Goal: Task Accomplishment & Management: Manage account settings

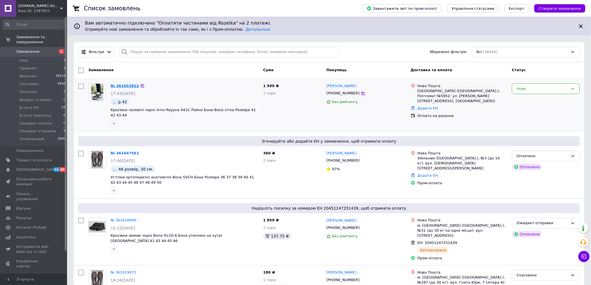
click at [115, 86] on link "№ 361653822" at bounding box center [125, 86] width 28 height 4
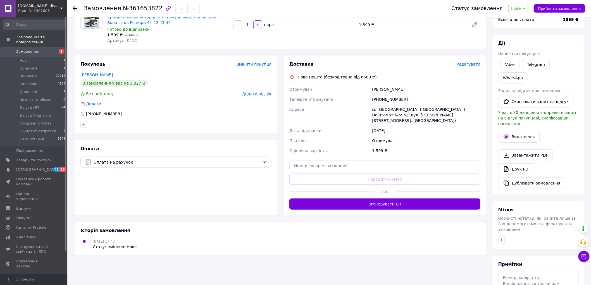
scroll to position [85, 0]
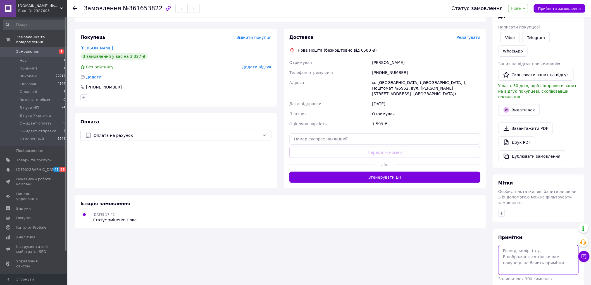
click at [526, 245] on textarea at bounding box center [538, 260] width 80 height 30
type textarea "42"
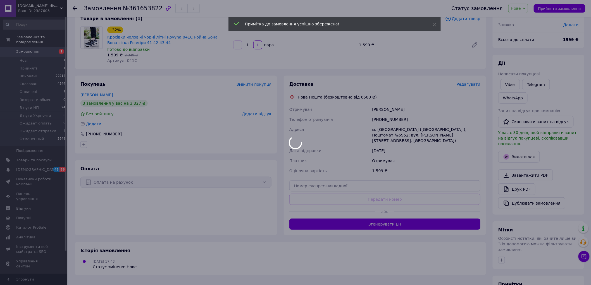
scroll to position [0, 0]
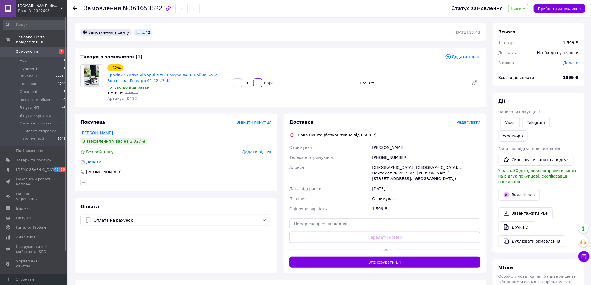
click at [99, 132] on link "Березовик Тетяна" at bounding box center [96, 133] width 32 height 4
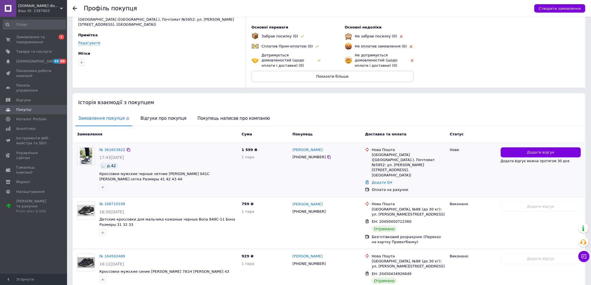
scroll to position [60, 0]
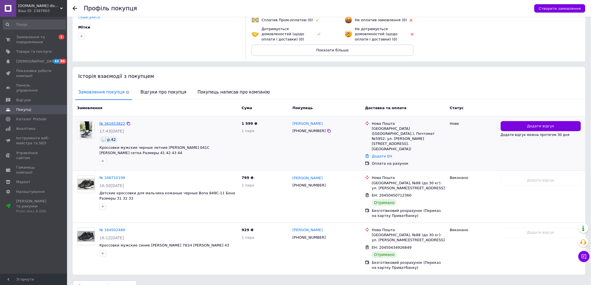
click at [111, 122] on link "№ 361653822" at bounding box center [112, 123] width 26 height 4
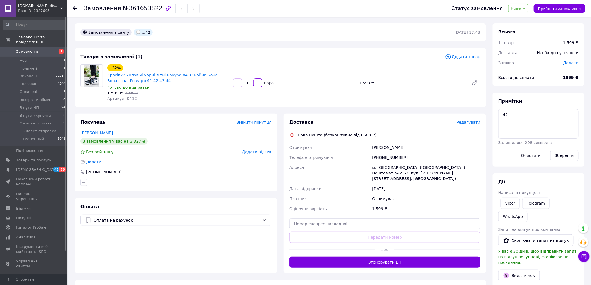
click at [466, 123] on span "Редагувати" at bounding box center [468, 122] width 24 height 4
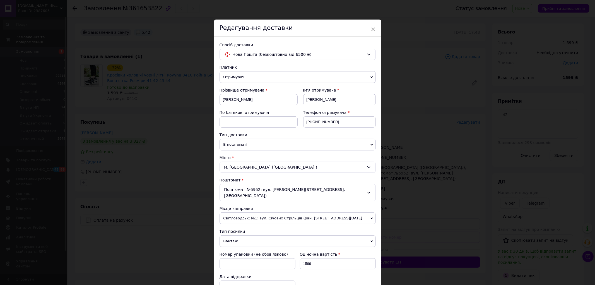
drag, startPoint x: 235, startPoint y: 143, endPoint x: 232, endPoint y: 153, distance: 10.3
click at [235, 143] on span "В поштоматі" at bounding box center [298, 145] width 156 height 12
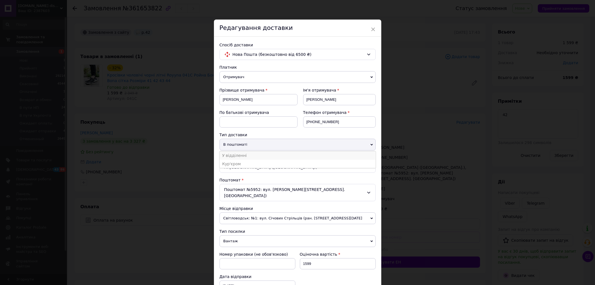
click at [236, 155] on li "У відділенні" at bounding box center [298, 155] width 156 height 8
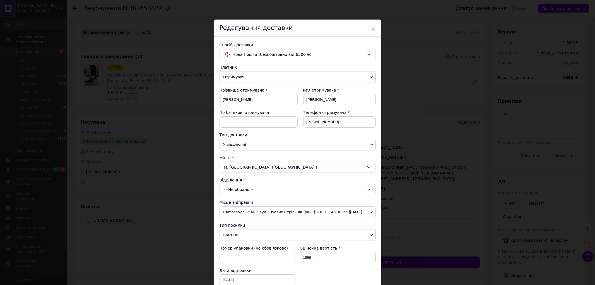
click at [238, 189] on div "-- Не обрано --" at bounding box center [298, 189] width 156 height 11
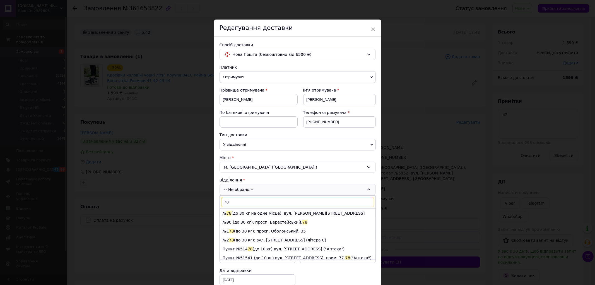
type input "7"
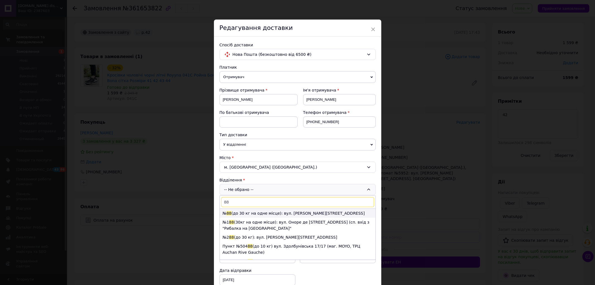
type input "88"
click at [238, 215] on li "№ 88 (до 30 кг на одне місце): вул. Якуба Коласа, 15" at bounding box center [298, 213] width 156 height 9
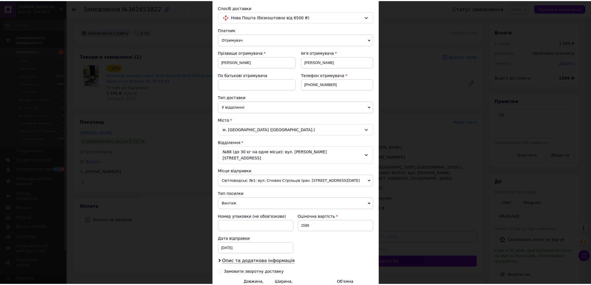
scroll to position [93, 0]
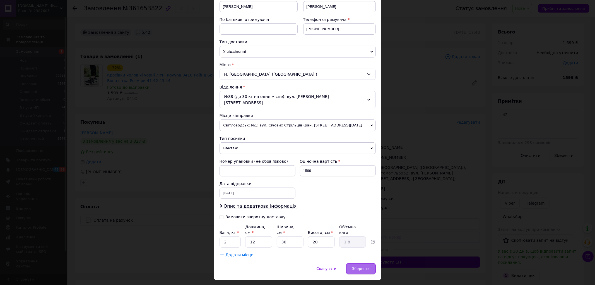
click at [355, 267] on span "Зберегти" at bounding box center [361, 269] width 18 height 4
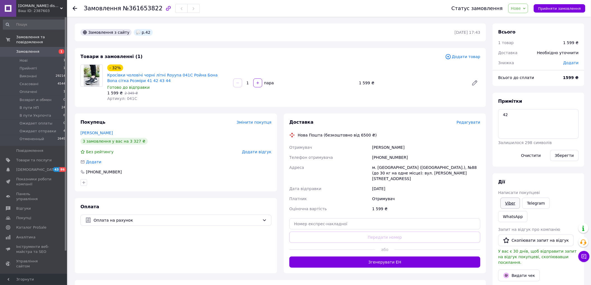
click at [514, 205] on link "Viber" at bounding box center [510, 203] width 20 height 11
drag, startPoint x: 114, startPoint y: 219, endPoint x: 111, endPoint y: 224, distance: 6.0
click at [114, 219] on span "Оплата на рахунок" at bounding box center [177, 220] width 166 height 6
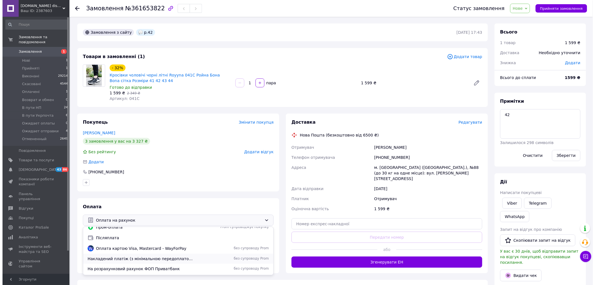
scroll to position [24, 0]
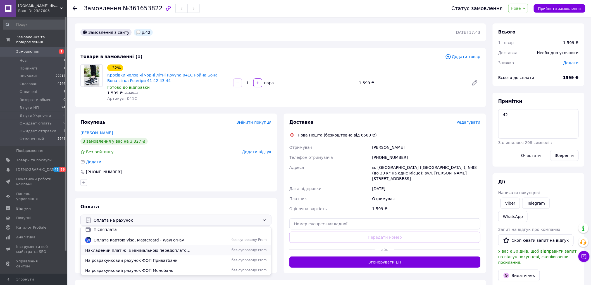
click at [115, 248] on span "Накладений платіж (з мінімальною передоплатою від 150грн)" at bounding box center [139, 251] width 108 height 6
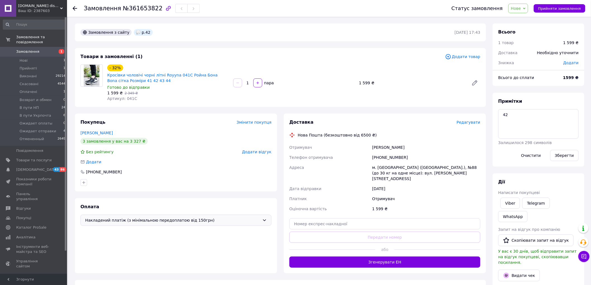
click at [470, 122] on span "Редагувати" at bounding box center [468, 122] width 24 height 4
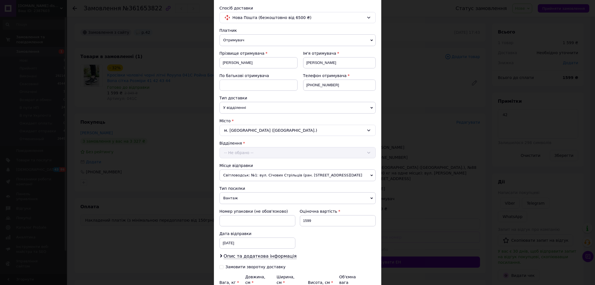
scroll to position [96, 0]
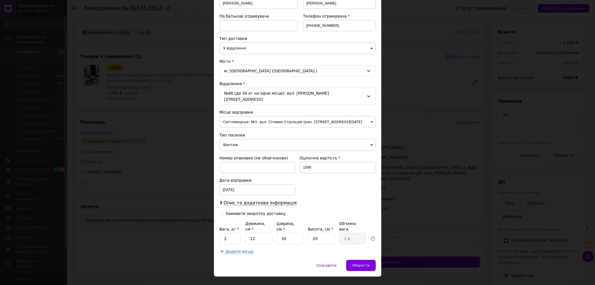
drag, startPoint x: 236, startPoint y: 207, endPoint x: 236, endPoint y: 213, distance: 6.4
click at [236, 211] on div "Замовити зворотну доставку" at bounding box center [256, 213] width 60 height 5
click at [224, 211] on input "Замовити зворотну доставку" at bounding box center [222, 213] width 4 height 4
checkbox input "true"
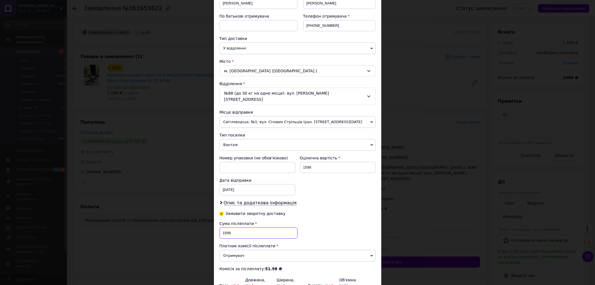
click at [238, 228] on input "1599" at bounding box center [259, 233] width 78 height 11
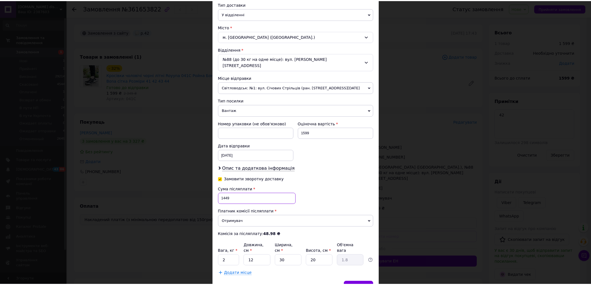
scroll to position [153, 0]
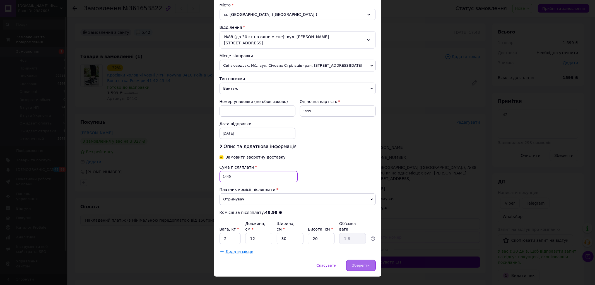
type input "1449"
click at [366, 263] on span "Зберегти" at bounding box center [361, 265] width 18 height 4
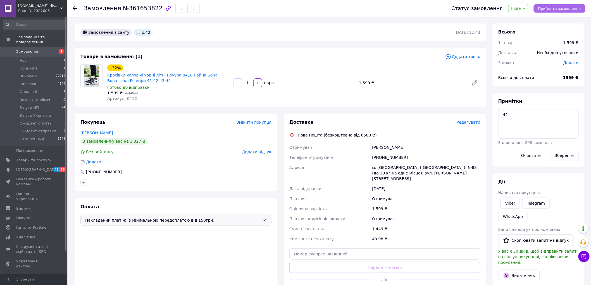
click at [555, 9] on span "Прийняти замовлення" at bounding box center [559, 8] width 43 height 4
click at [520, 9] on span "Прийнято" at bounding box center [511, 8] width 20 height 4
click at [526, 47] on li "Ожидает оплаты" at bounding box center [520, 47] width 42 height 8
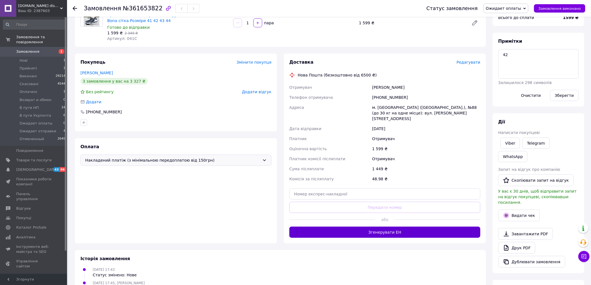
scroll to position [62, 0]
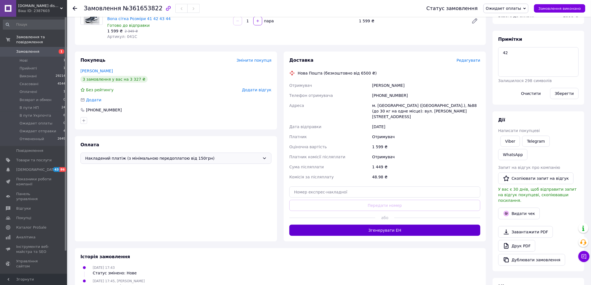
click at [372, 227] on button "Згенерувати ЕН" at bounding box center [384, 230] width 191 height 11
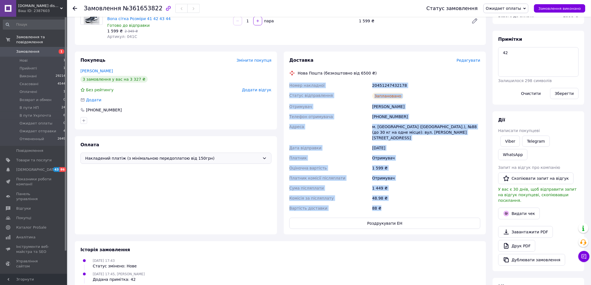
drag, startPoint x: 288, startPoint y: 84, endPoint x: 402, endPoint y: 199, distance: 161.9
click at [402, 199] on div "Номер накладної 20451247432178 Статус відправлення Заплановано Отримувач Березо…" at bounding box center [384, 146] width 193 height 133
copy div "Номер накладної 20451247432178 Статус відправлення Заплановано Отримувач Березо…"
click at [379, 218] on button "Роздрукувати ЕН" at bounding box center [384, 223] width 191 height 11
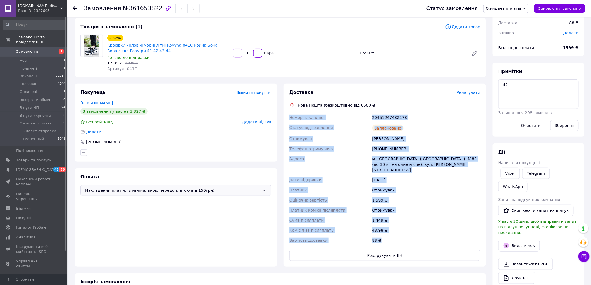
scroll to position [0, 0]
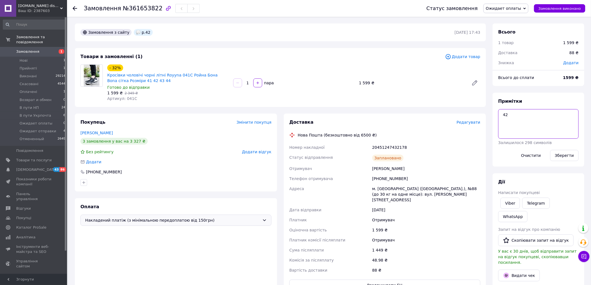
click at [532, 123] on textarea "42" at bounding box center [538, 124] width 80 height 30
click at [568, 157] on button "Зберегти" at bounding box center [564, 155] width 28 height 11
click at [502, 8] on span "Ожидает оплаты" at bounding box center [503, 8] width 35 height 4
click at [514, 55] on li "Ожидает отправки" at bounding box center [505, 55] width 45 height 8
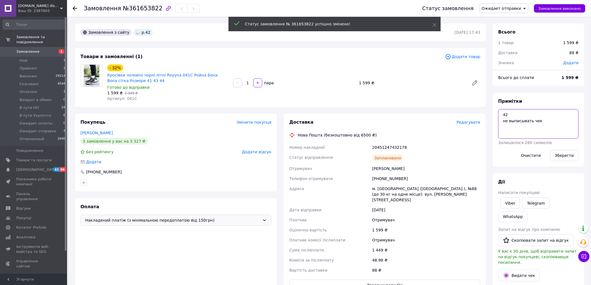
click at [543, 122] on textarea "42 не выписывать чек" at bounding box center [538, 124] width 80 height 30
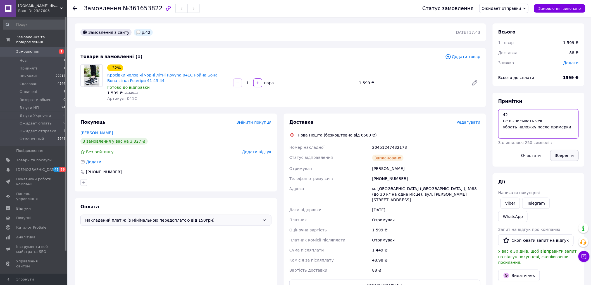
type textarea "42 не выписывать чек убрать наложку после примерки"
drag, startPoint x: 565, startPoint y: 155, endPoint x: 562, endPoint y: 155, distance: 3.1
click at [564, 155] on button "Зберегти" at bounding box center [564, 155] width 28 height 11
